Goal: Transaction & Acquisition: Purchase product/service

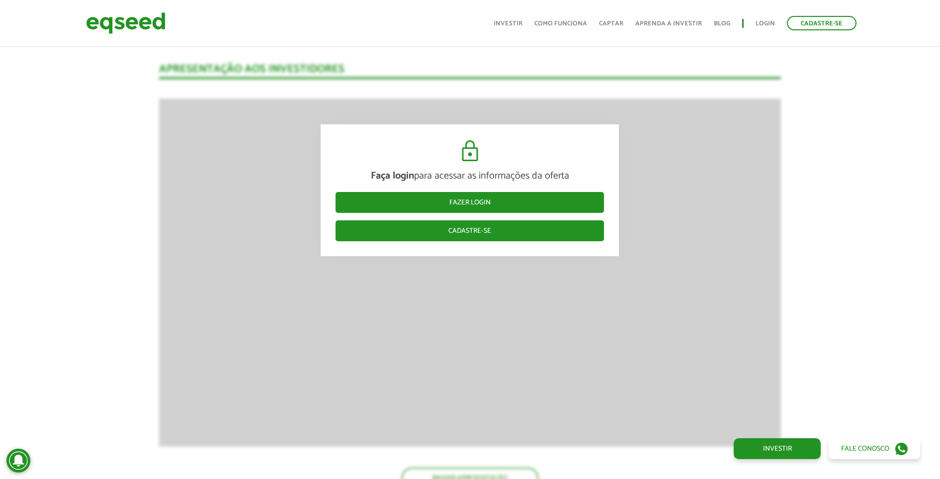
scroll to position [1454, 0]
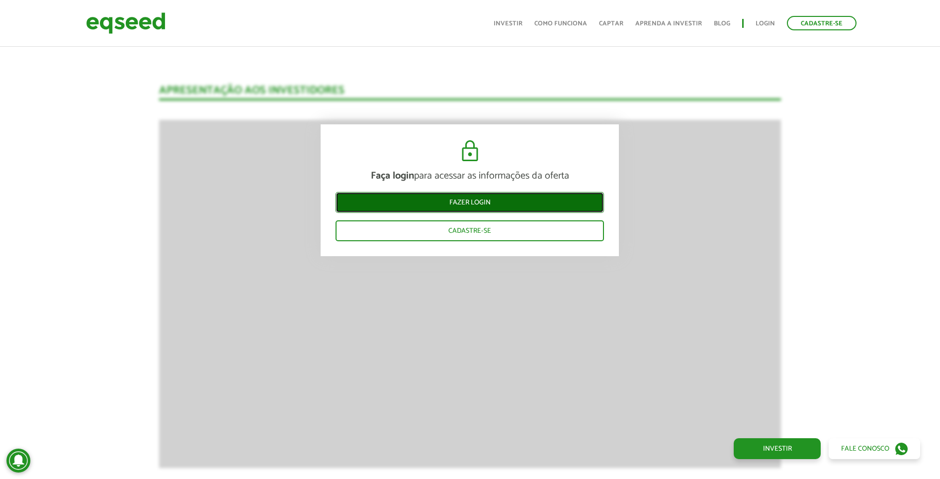
click at [432, 208] on link "Fazer login" at bounding box center [469, 202] width 268 height 21
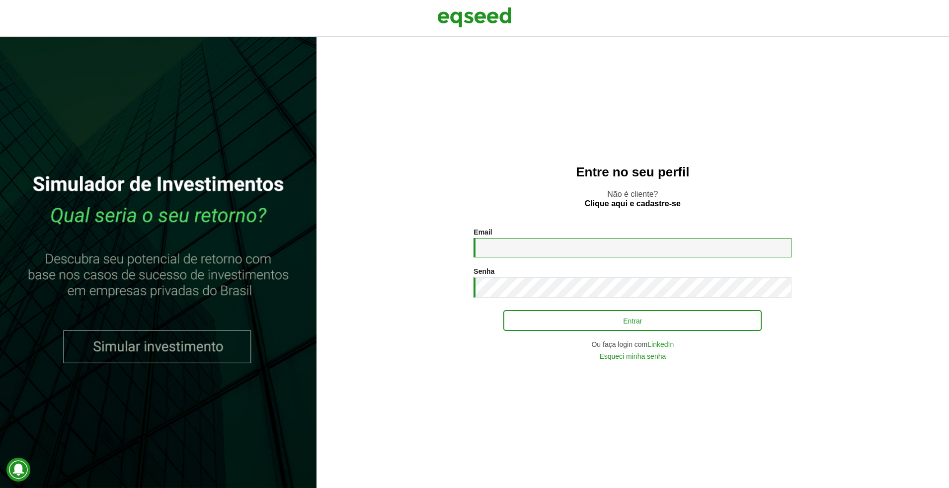
type input "**********"
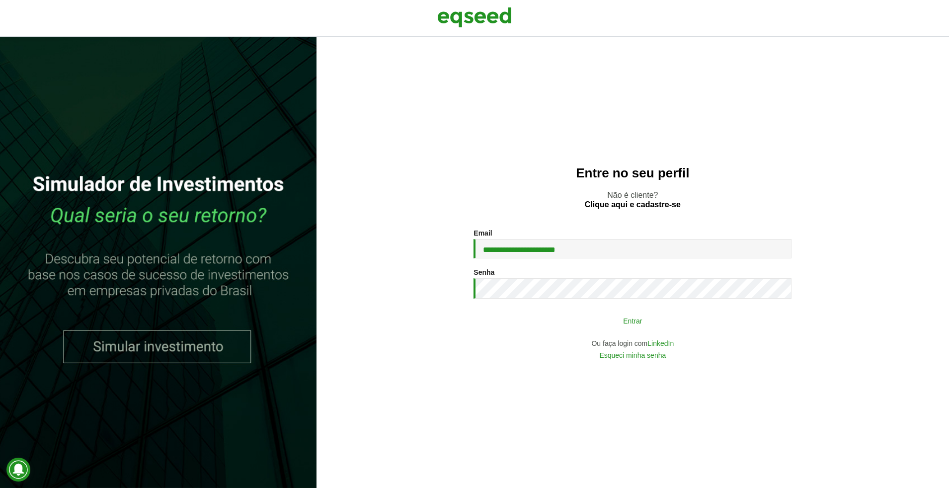
click at [561, 324] on button "Entrar" at bounding box center [632, 320] width 258 height 19
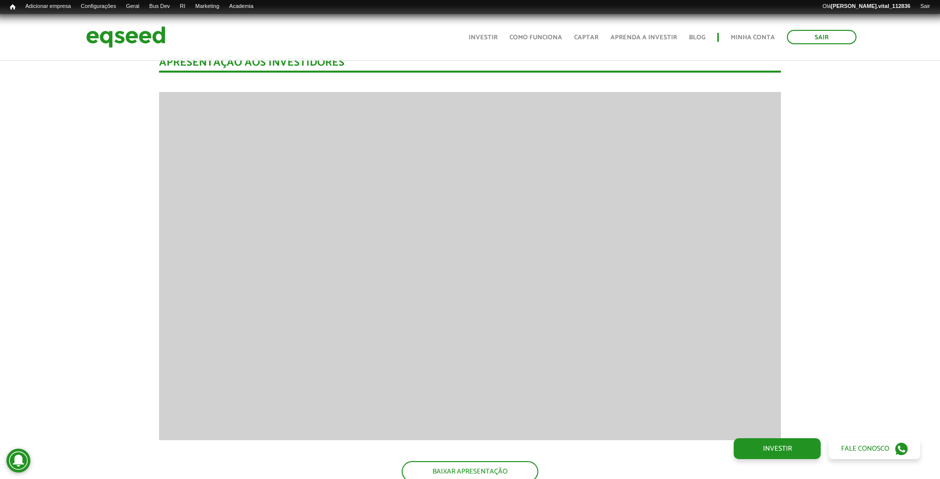
scroll to position [1363, 0]
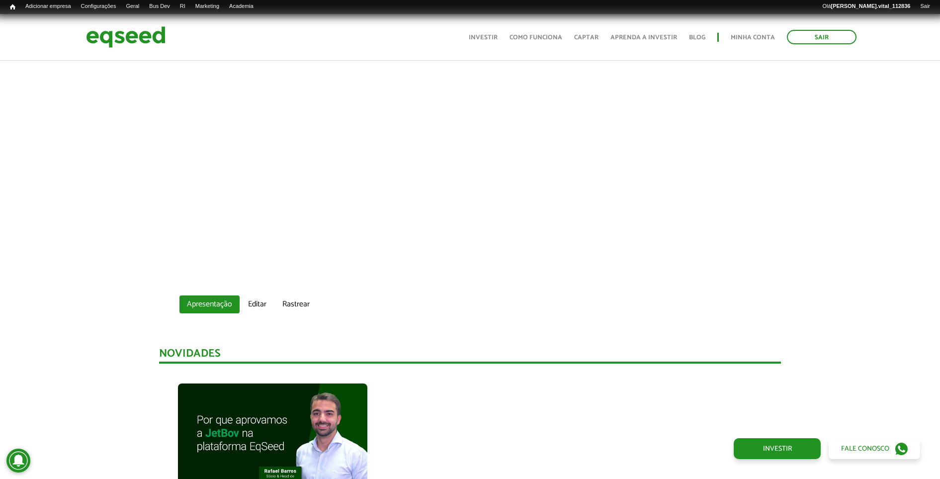
scroll to position [373, 0]
